Goal: Task Accomplishment & Management: Manage account settings

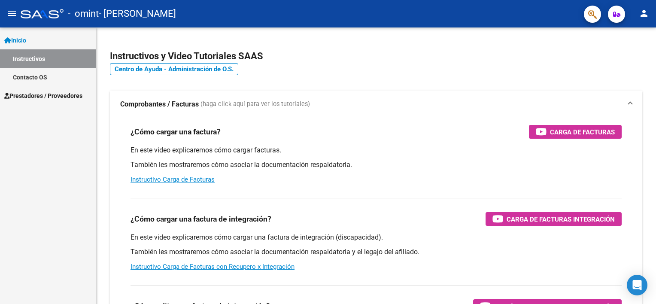
click at [64, 62] on link "Instructivos" at bounding box center [48, 58] width 96 height 18
click at [55, 82] on link "Contacto OS" at bounding box center [48, 77] width 96 height 18
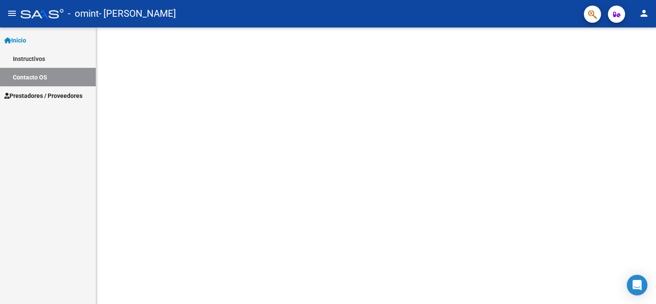
click at [55, 96] on span "Prestadores / Proveedores" at bounding box center [43, 95] width 78 height 9
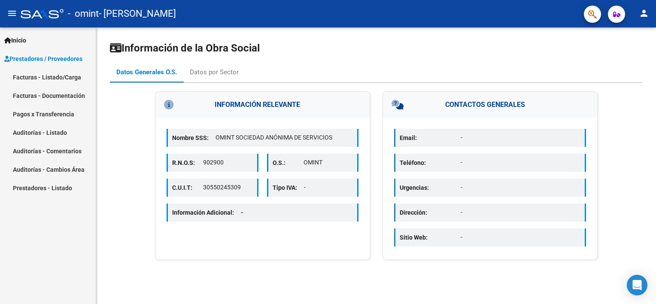
click at [60, 72] on link "Facturas - Listado/Carga" at bounding box center [48, 77] width 96 height 18
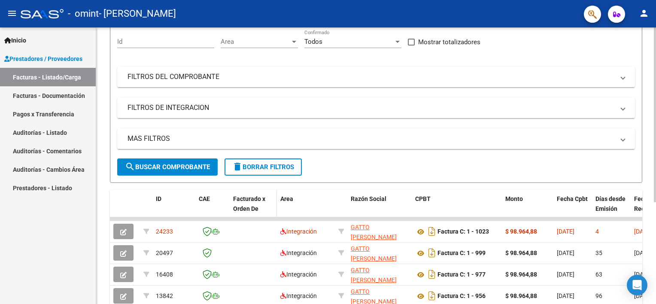
scroll to position [86, 0]
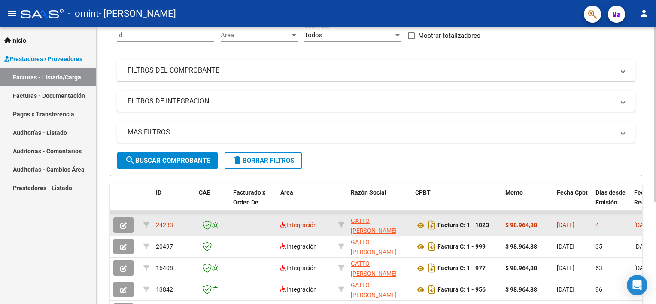
click at [124, 222] on icon "button" at bounding box center [123, 225] width 6 height 6
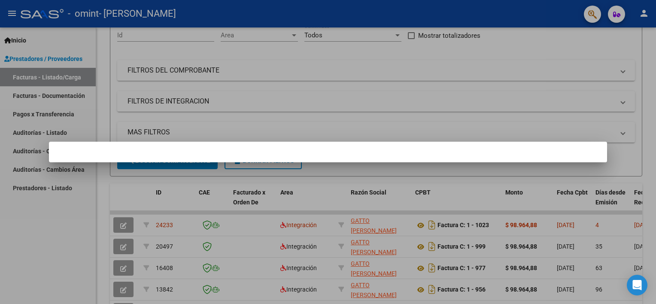
click at [362, 126] on div at bounding box center [328, 152] width 656 height 304
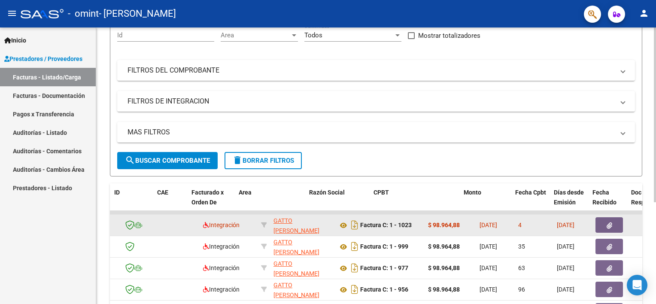
drag, startPoint x: 542, startPoint y: 215, endPoint x: 634, endPoint y: 225, distance: 92.9
click at [648, 223] on div "Video tutorial PRESTADORES -> Listado de CPBTs Emitidos por Prestadores / Prove…" at bounding box center [376, 158] width 560 height 432
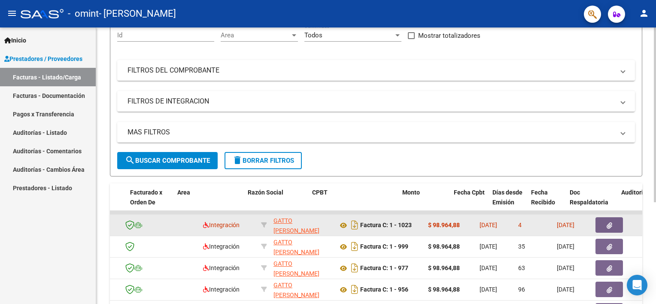
scroll to position [0, 103]
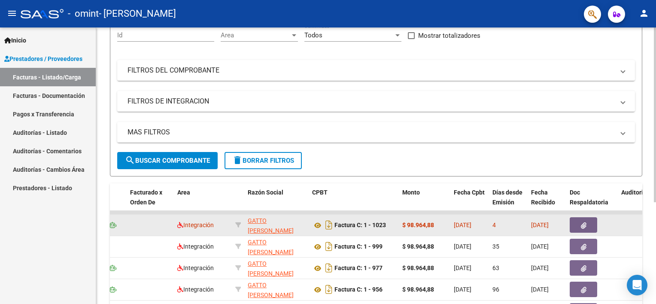
drag, startPoint x: 634, startPoint y: 225, endPoint x: 609, endPoint y: 225, distance: 24.5
click at [612, 225] on div at bounding box center [592, 224] width 45 height 15
drag, startPoint x: 513, startPoint y: 230, endPoint x: 507, endPoint y: 230, distance: 5.6
click at [512, 230] on datatable-body-cell "4" at bounding box center [508, 225] width 39 height 21
click at [500, 228] on datatable-body-cell "4" at bounding box center [508, 225] width 39 height 21
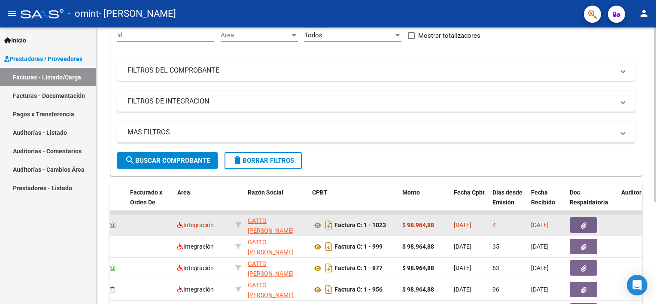
click at [347, 230] on div "Factura C: 1 - 1023" at bounding box center [353, 225] width 83 height 14
click at [250, 220] on span "GATTO [PERSON_NAME]" at bounding box center [271, 225] width 46 height 17
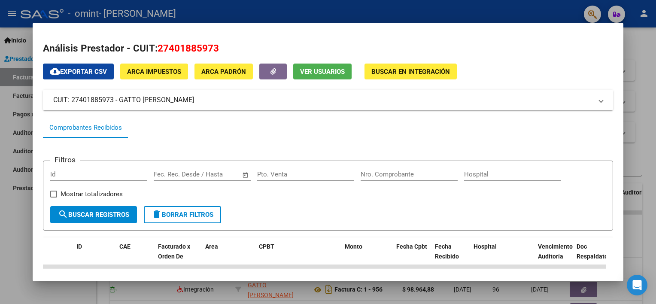
scroll to position [0, 0]
click at [644, 79] on div at bounding box center [328, 152] width 656 height 304
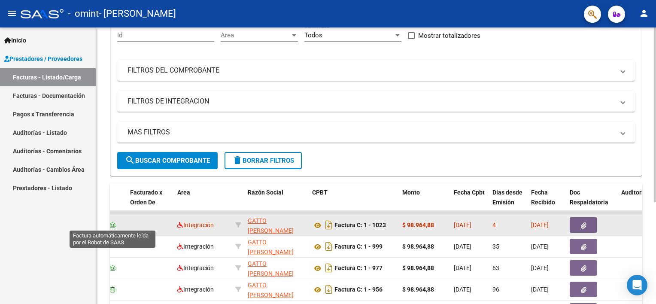
click at [113, 225] on icon at bounding box center [113, 225] width 8 height 6
drag, startPoint x: 146, startPoint y: 224, endPoint x: 232, endPoint y: 228, distance: 86.0
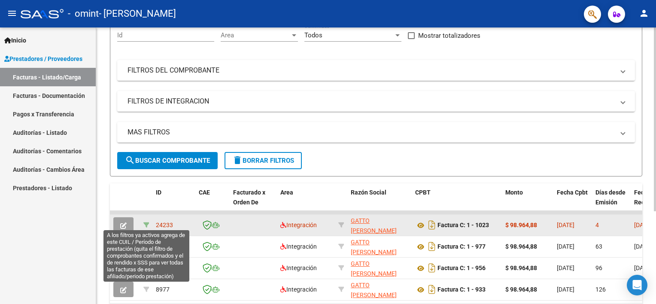
click at [144, 224] on icon at bounding box center [146, 225] width 6 height 6
type input "202509"
type input "20561243396"
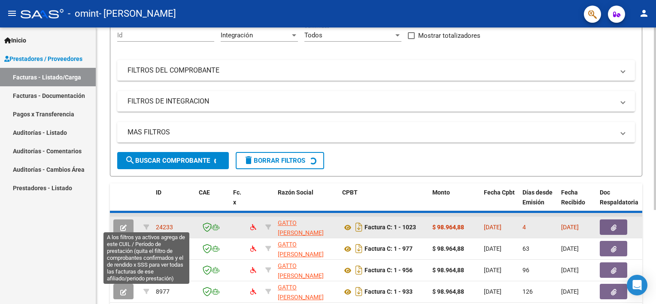
scroll to position [75, 0]
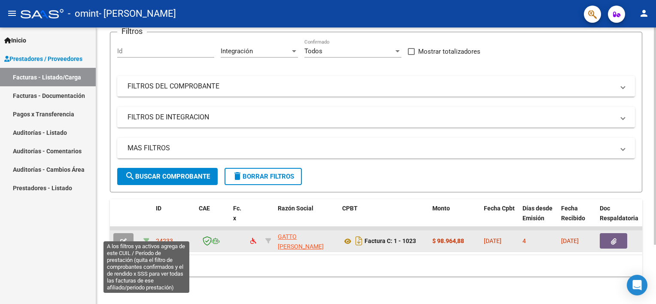
click at [144, 238] on icon at bounding box center [146, 241] width 6 height 6
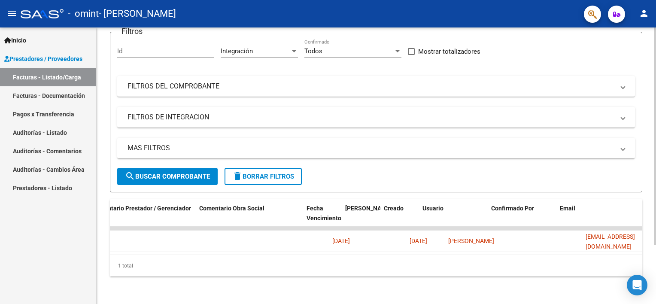
scroll to position [0, 700]
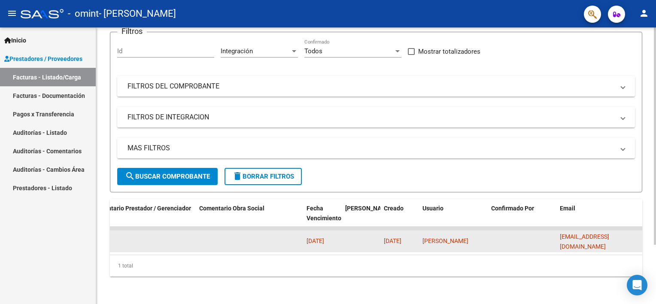
click at [516, 234] on datatable-body-cell at bounding box center [522, 241] width 69 height 21
click at [314, 237] on span "[DATE]" at bounding box center [316, 240] width 18 height 7
drag, startPoint x: 444, startPoint y: 243, endPoint x: 124, endPoint y: 230, distance: 320.6
click at [124, 231] on div "24233 GATTO [PERSON_NAME] 27401885973 Factura C: 1 - 1023 $ 98.964,88 [DATE] 4 …" at bounding box center [25, 241] width 1233 height 21
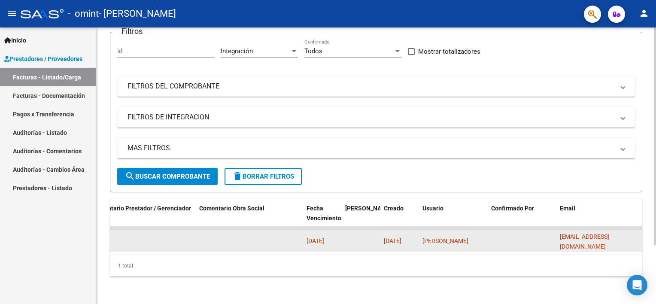
click at [411, 239] on div "[DATE]" at bounding box center [400, 241] width 32 height 10
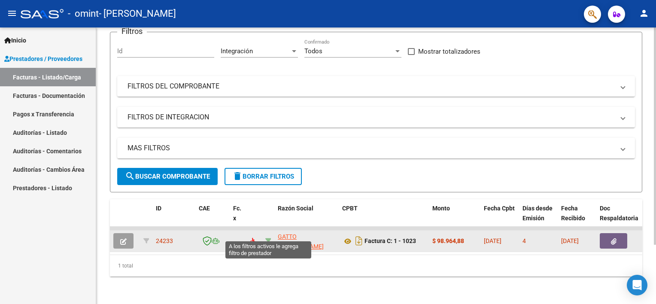
click at [267, 238] on icon at bounding box center [268, 241] width 6 height 6
type input "27401885973"
click at [168, 237] on span "24233" at bounding box center [164, 240] width 17 height 7
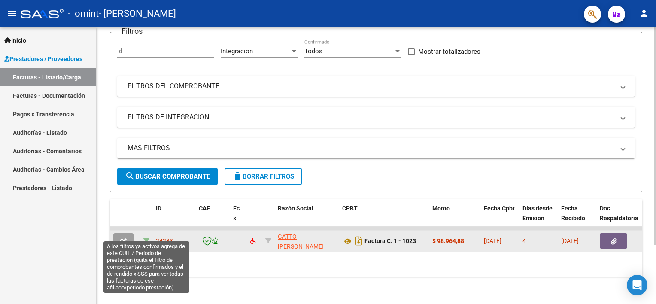
click at [146, 238] on icon at bounding box center [146, 241] width 6 height 6
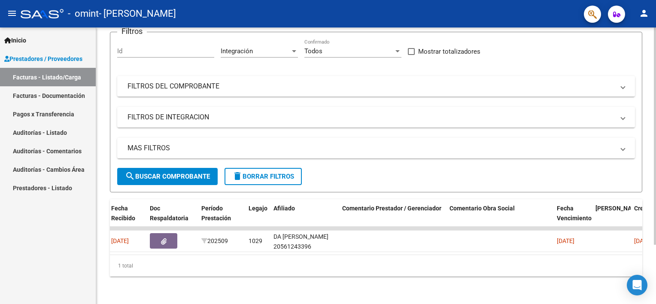
scroll to position [0, 287]
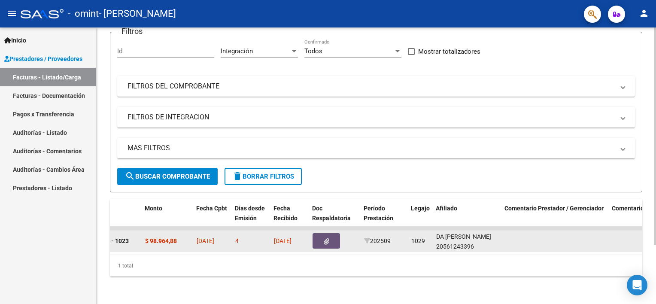
click at [323, 237] on button "button" at bounding box center [326, 240] width 27 height 15
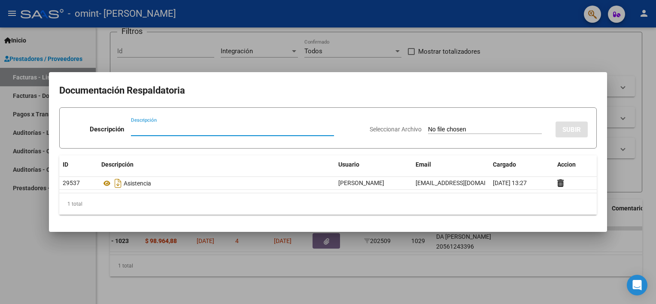
click at [553, 252] on div at bounding box center [328, 152] width 656 height 304
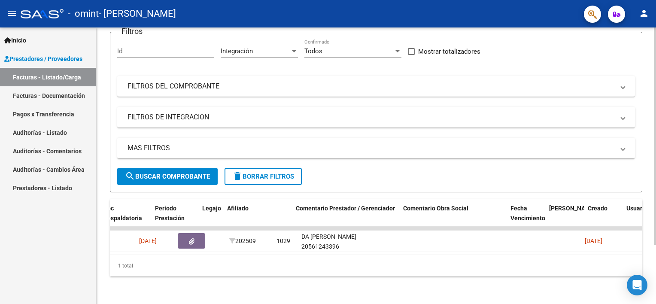
scroll to position [0, 0]
